Goal: Information Seeking & Learning: Stay updated

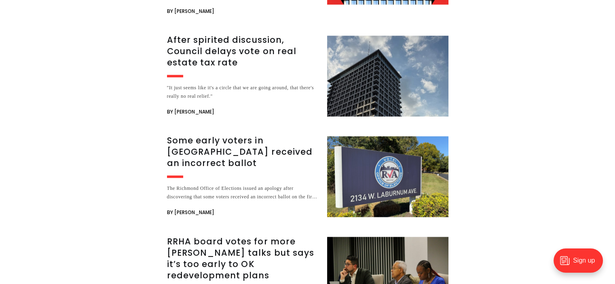
scroll to position [1298, 0]
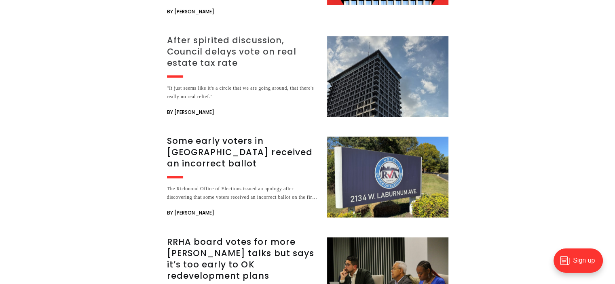
click at [210, 35] on h3 "After spirited discussion, Council delays vote on real estate tax rate" at bounding box center [242, 52] width 150 height 34
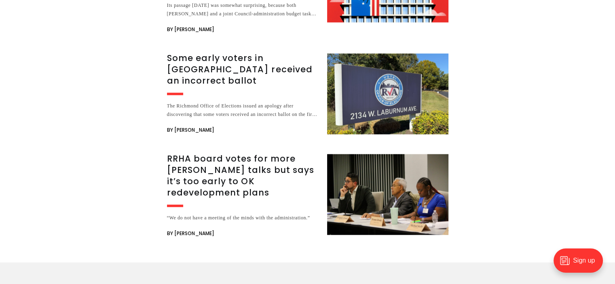
scroll to position [1544, 0]
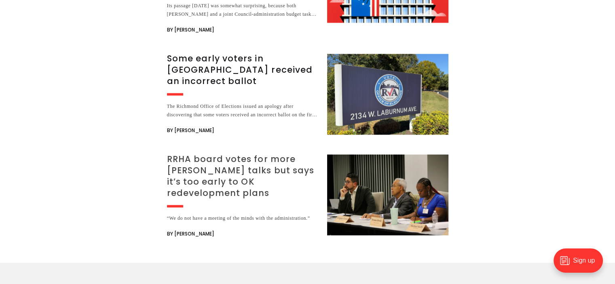
click at [180, 154] on h3 "RRHA board votes for more [PERSON_NAME] talks but says it’s too early to OK red…" at bounding box center [242, 176] width 150 height 45
